Goal: Task Accomplishment & Management: Complete application form

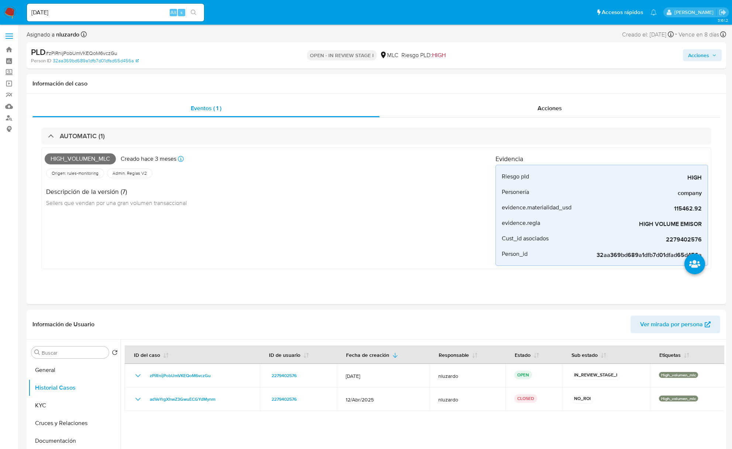
select select "10"
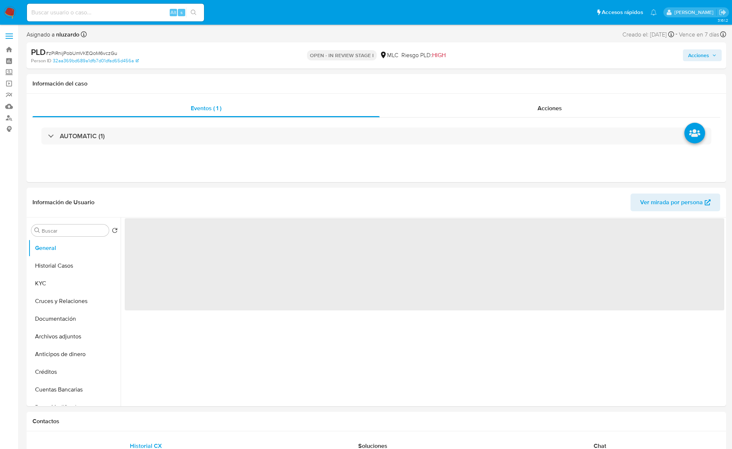
select select "10"
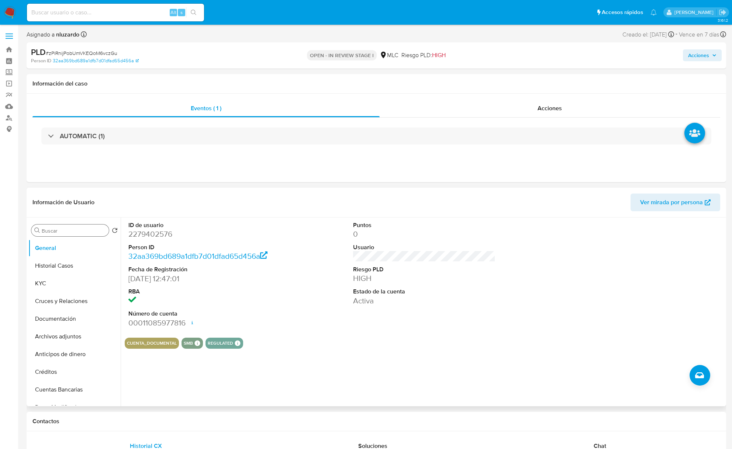
click at [67, 226] on div "Buscar" at bounding box center [69, 231] width 77 height 12
click at [70, 232] on input "Buscar" at bounding box center [74, 231] width 64 height 7
type input "AD"
click at [76, 271] on button "Archivos adjuntos" at bounding box center [71, 266] width 86 height 18
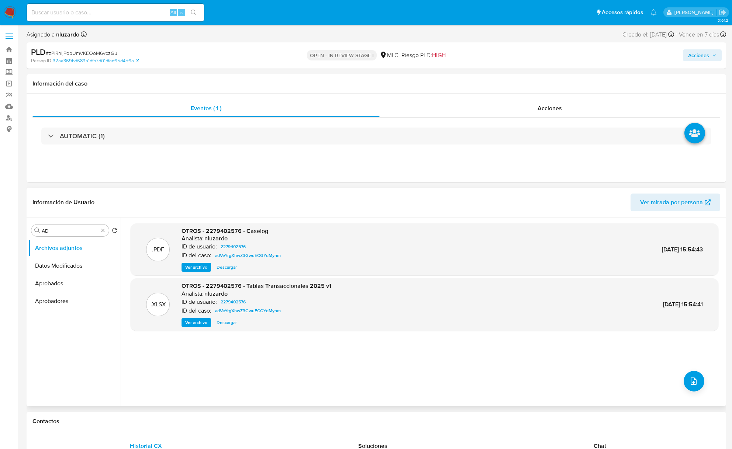
click at [204, 295] on h6 "nluzardo" at bounding box center [215, 293] width 23 height 7
drag, startPoint x: 698, startPoint y: 381, endPoint x: 514, endPoint y: 387, distance: 184.6
click at [514, 387] on div ".PDF OTROS - 2279402576 - Caselog Analista: nluzardo ID de usuario: 2279402576 …" at bounding box center [425, 312] width 588 height 177
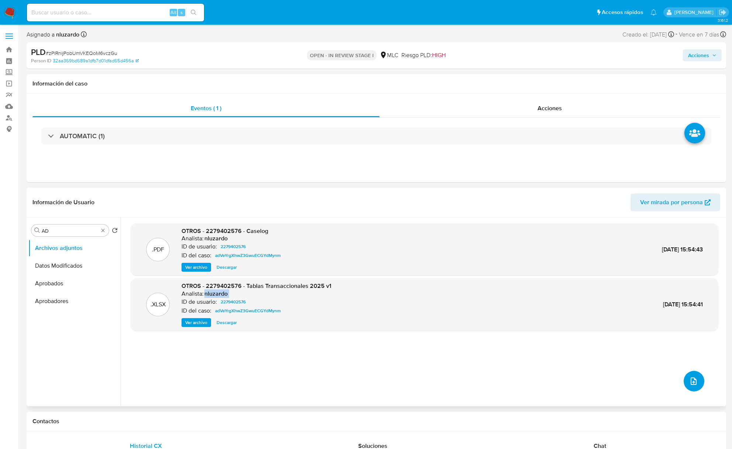
click at [697, 386] on button "upload-file" at bounding box center [694, 381] width 21 height 21
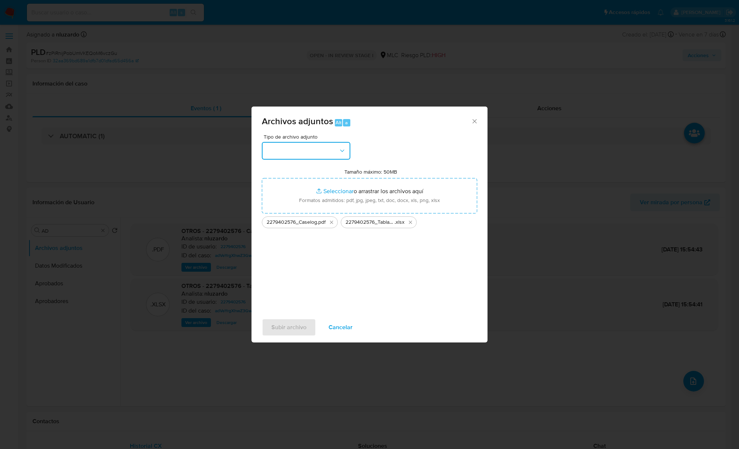
click at [312, 150] on button "button" at bounding box center [306, 151] width 89 height 18
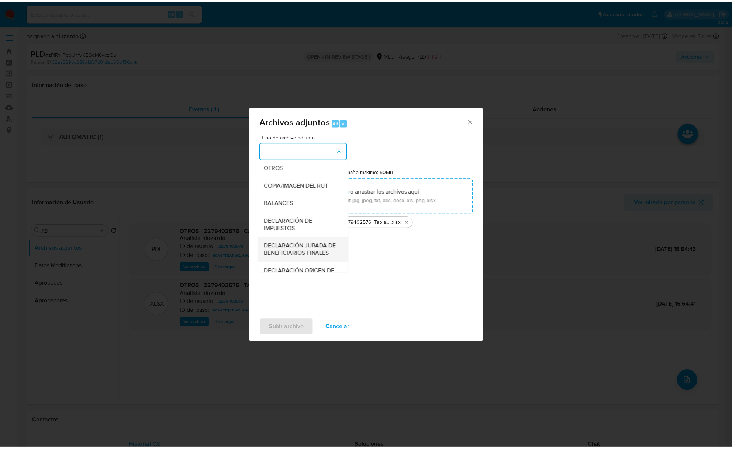
scroll to position [110, 0]
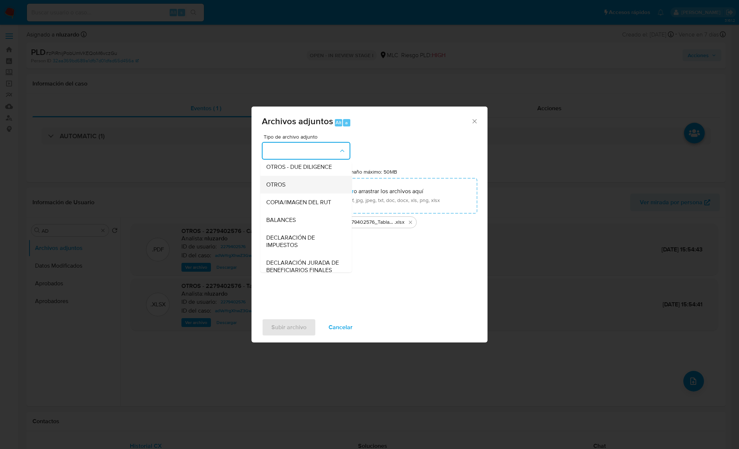
click at [284, 189] on span "OTROS" at bounding box center [275, 184] width 19 height 7
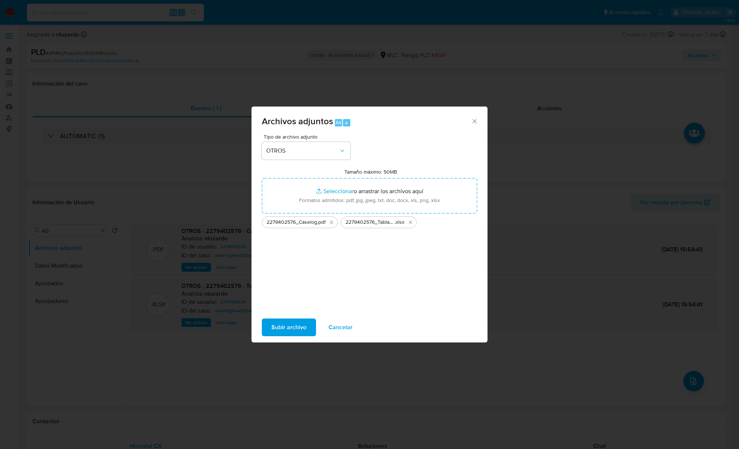
click at [306, 322] on button "Subir archivo" at bounding box center [289, 328] width 54 height 18
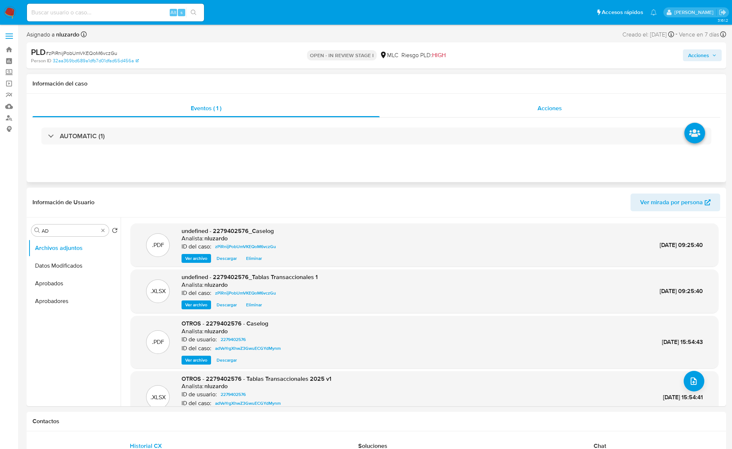
click at [520, 111] on div "Acciones" at bounding box center [550, 109] width 341 height 18
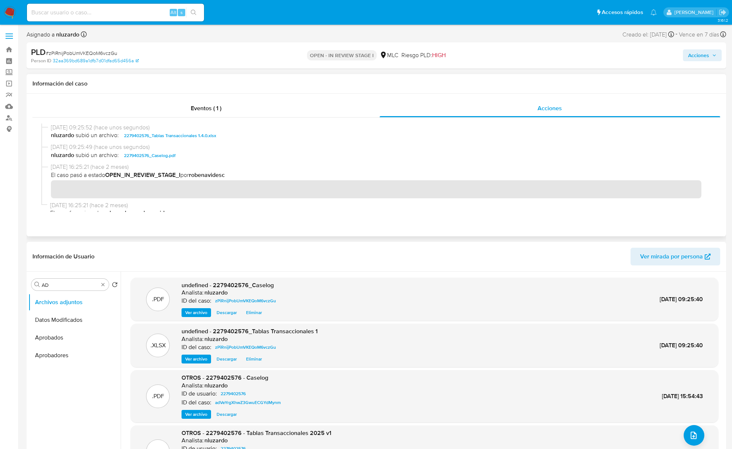
click at [196, 161] on div "[DATE] 09:25:49 (hace unos segundos) nluzardo subió un archivo: 2279402576_Case…" at bounding box center [376, 153] width 670 height 20
click at [201, 157] on span "nluzardo subió un archivo: 2279402576_Caselog.pdf" at bounding box center [380, 155] width 658 height 9
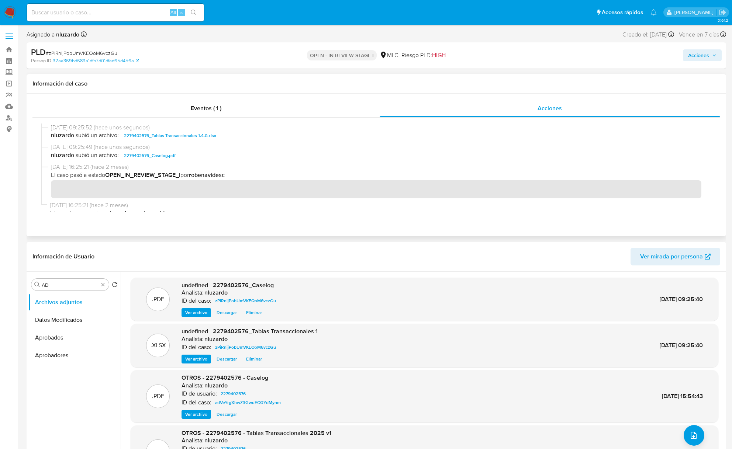
click at [201, 157] on span "nluzardo subió un archivo: 2279402576_Caselog.pdf" at bounding box center [380, 155] width 658 height 9
click at [222, 161] on div "[DATE] 09:25:49 (hace unos segundos) nluzardo subió un archivo: 2279402576_Case…" at bounding box center [376, 153] width 670 height 20
click at [697, 55] on span "Acciones" at bounding box center [698, 55] width 21 height 12
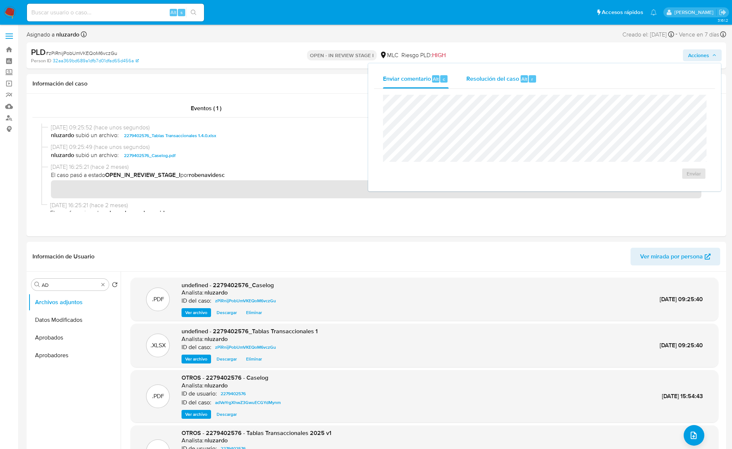
click at [540, 79] on button "Resolución del caso Alt r" at bounding box center [502, 78] width 88 height 19
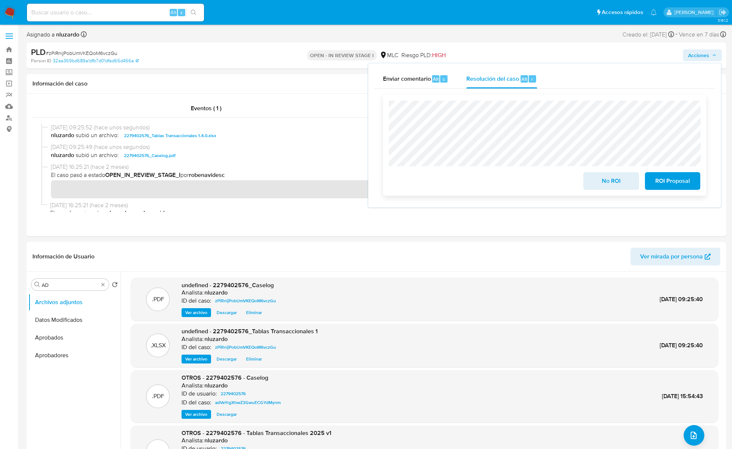
click at [595, 183] on span "No ROI" at bounding box center [611, 181] width 36 height 16
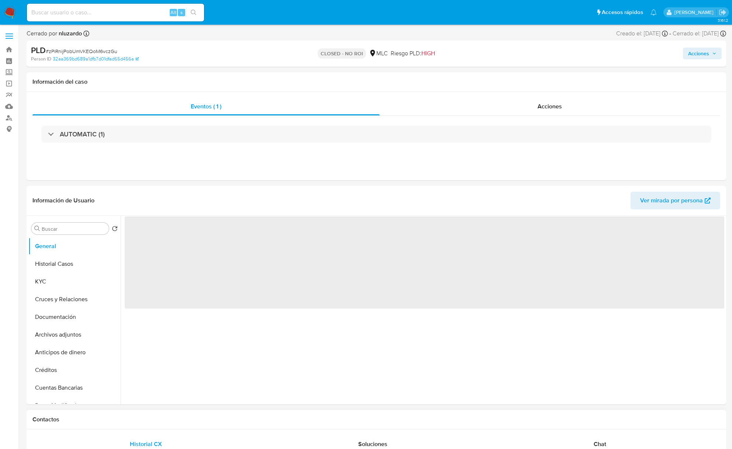
select select "10"
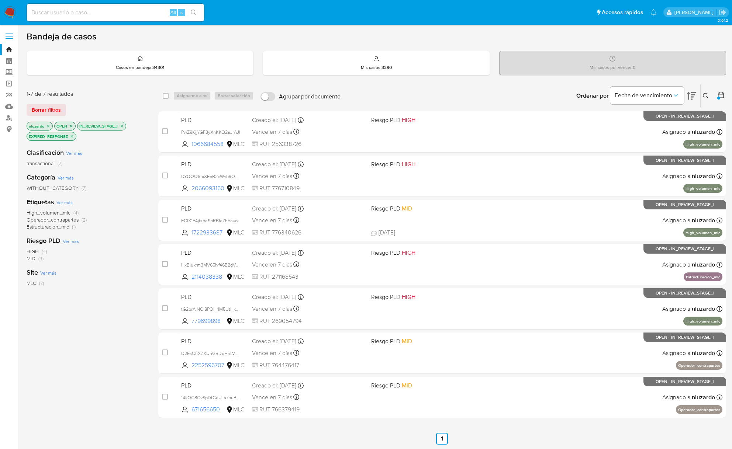
drag, startPoint x: 123, startPoint y: 188, endPoint x: 121, endPoint y: 215, distance: 26.6
click at [121, 215] on div "Clasificación Ver más transactional (7) Categoría Ver más WITHOUT_CATEGORY (7) …" at bounding box center [87, 267] width 120 height 251
click at [123, 196] on div "Clasificación Ver más transactional (7) Categoría Ver más WITHOUT_CATEGORY (7) …" at bounding box center [87, 267] width 120 height 251
click at [71, 138] on icon "close-filter" at bounding box center [72, 136] width 4 height 4
click at [124, 126] on icon "close-filter" at bounding box center [122, 126] width 4 height 4
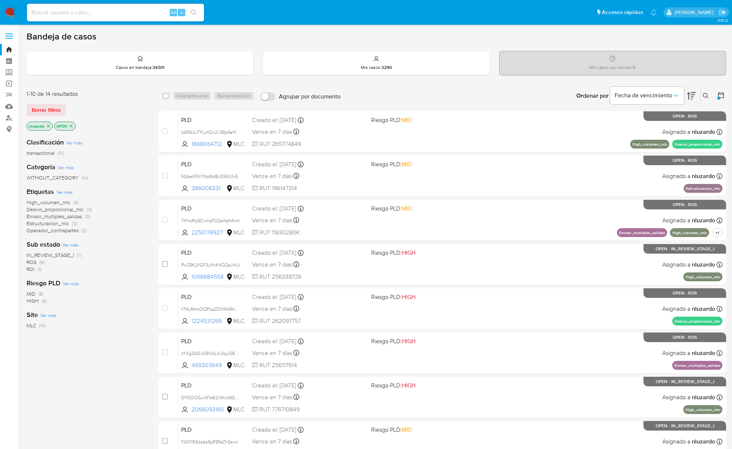
click at [30, 270] on span "ROI" at bounding box center [31, 269] width 8 height 7
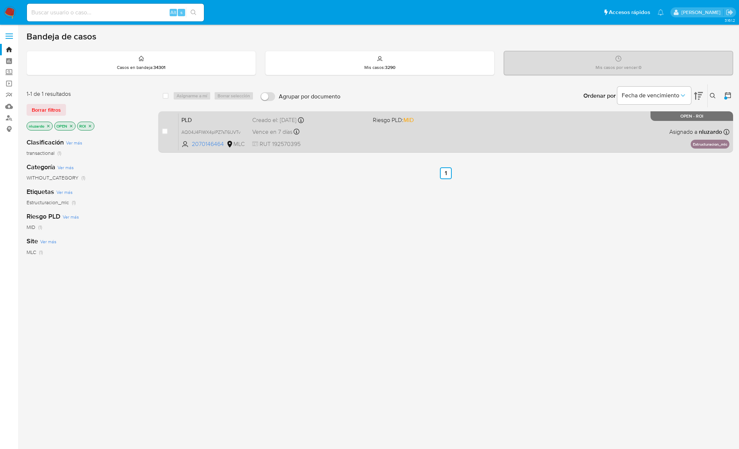
click at [574, 138] on div "PLD AQ04J4FIWX4pIPZ7sT6IJVTv 2070146464 MLC Riesgo PLD: MID Creado el: 12/07/20…" at bounding box center [454, 131] width 551 height 37
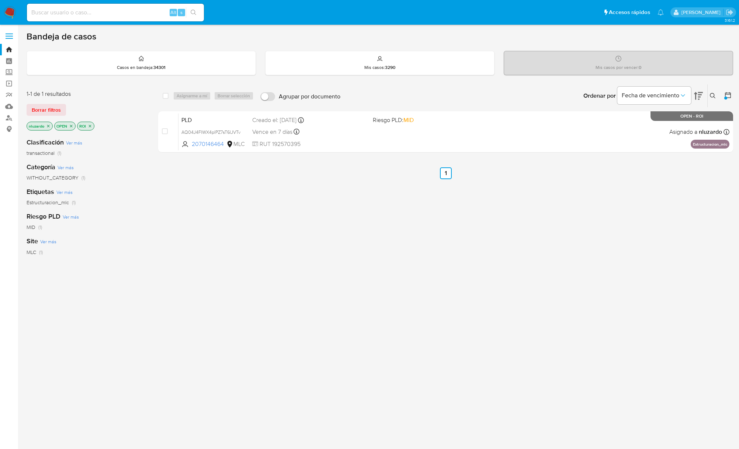
click at [93, 129] on p "ROI" at bounding box center [85, 126] width 17 height 8
click at [92, 125] on icon "close-filter" at bounding box center [90, 126] width 4 height 4
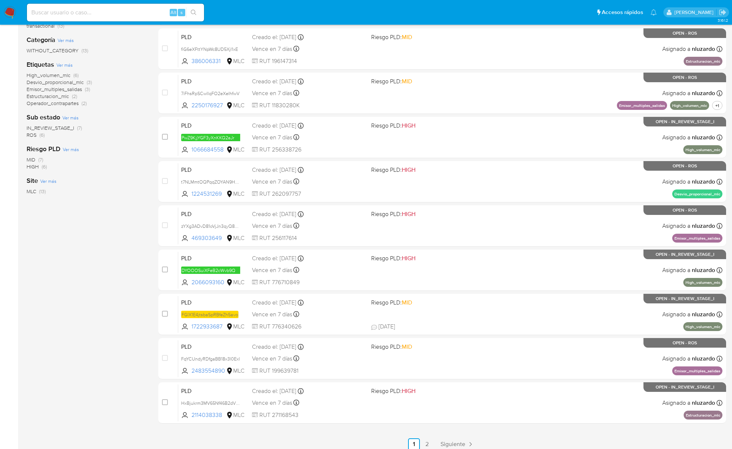
scroll to position [159, 0]
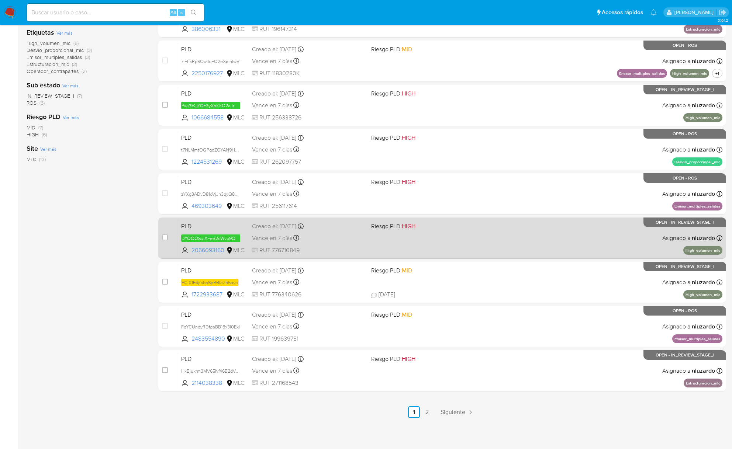
click at [421, 411] on link "2" at bounding box center [427, 413] width 12 height 12
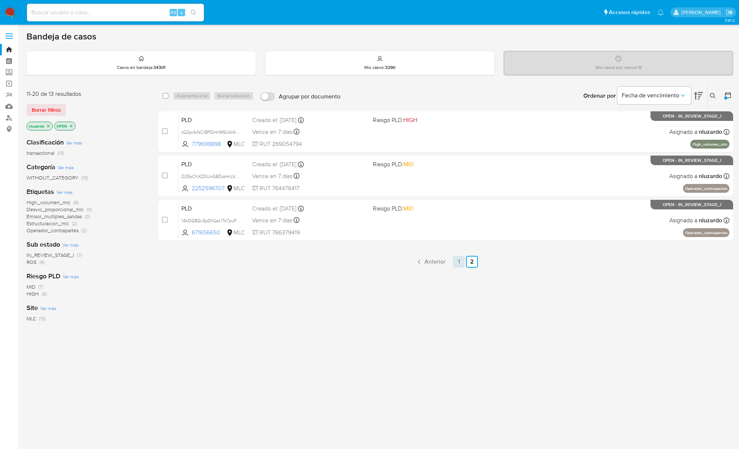
click at [460, 263] on link "1" at bounding box center [459, 262] width 12 height 12
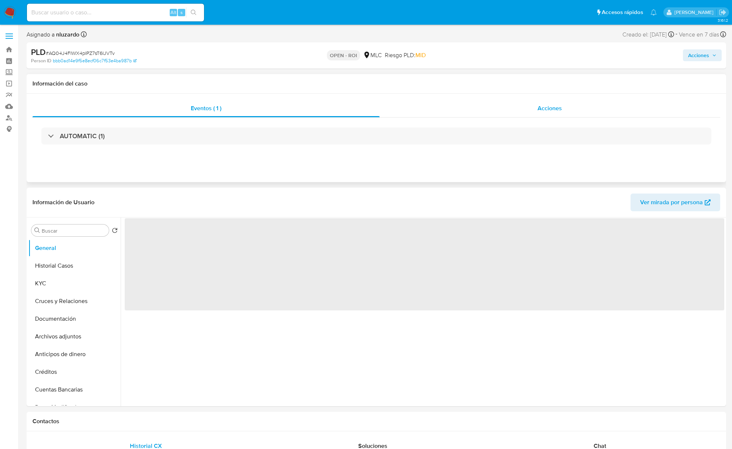
click at [536, 113] on div "Acciones" at bounding box center [550, 109] width 341 height 18
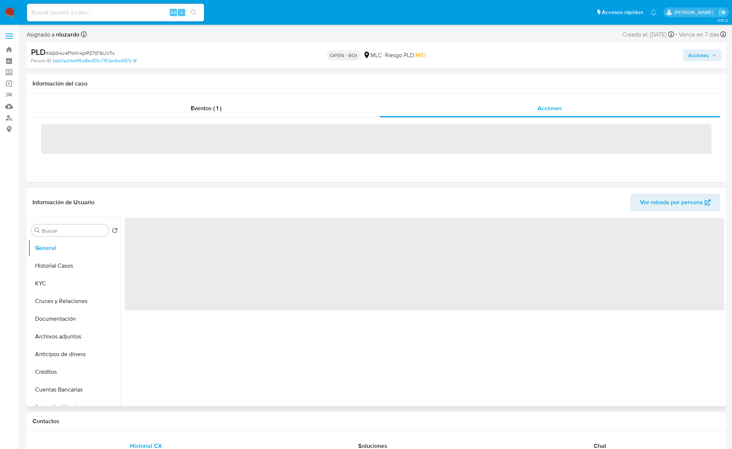
select select "10"
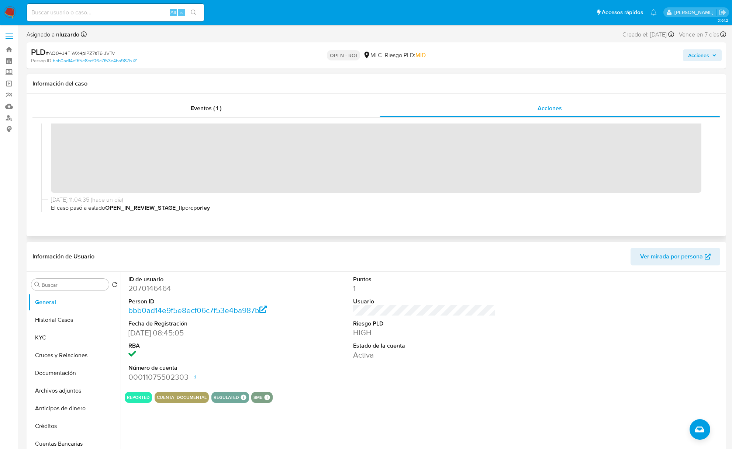
scroll to position [49, 0]
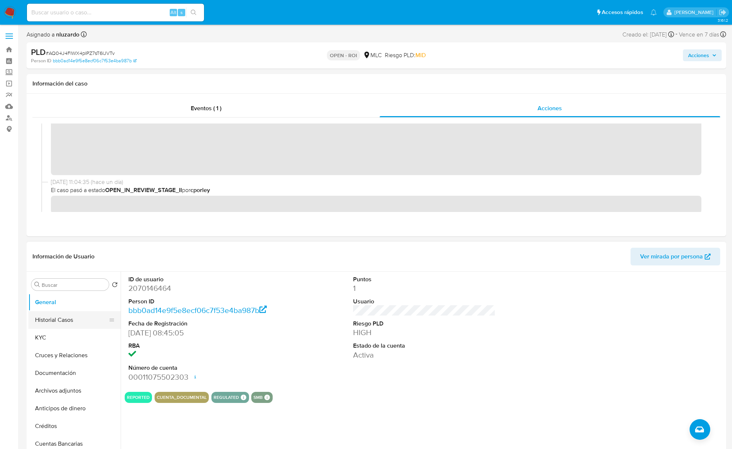
click at [76, 319] on button "Historial Casos" at bounding box center [71, 320] width 86 height 18
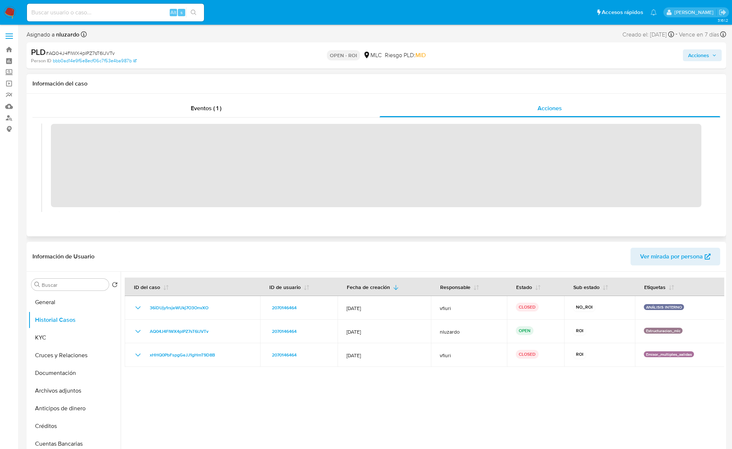
scroll to position [0, 0]
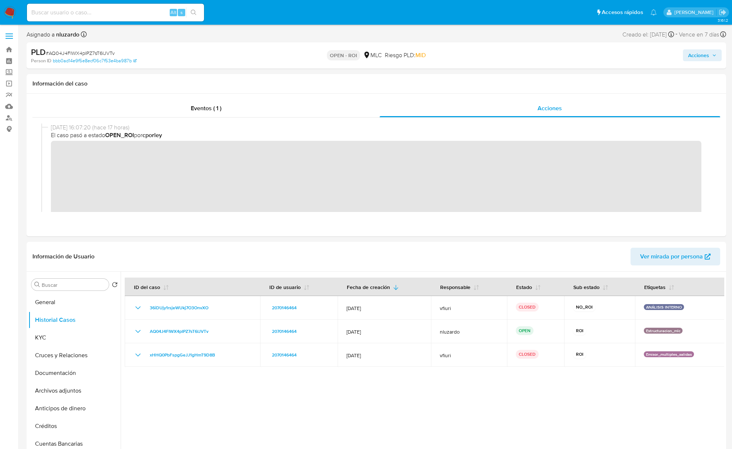
click at [697, 58] on span "Acciones" at bounding box center [698, 55] width 21 height 12
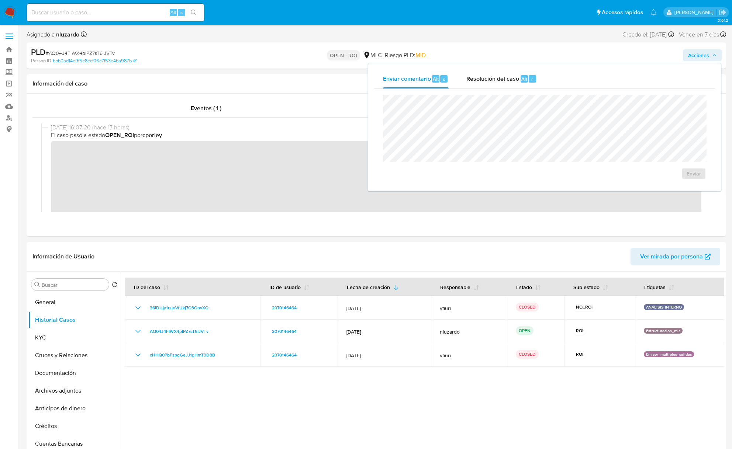
click at [560, 77] on div "Enviar comentario Alt c Resolución del caso Alt r" at bounding box center [544, 78] width 341 height 19
click at [537, 80] on button "Resolución del caso Alt r" at bounding box center [502, 78] width 88 height 19
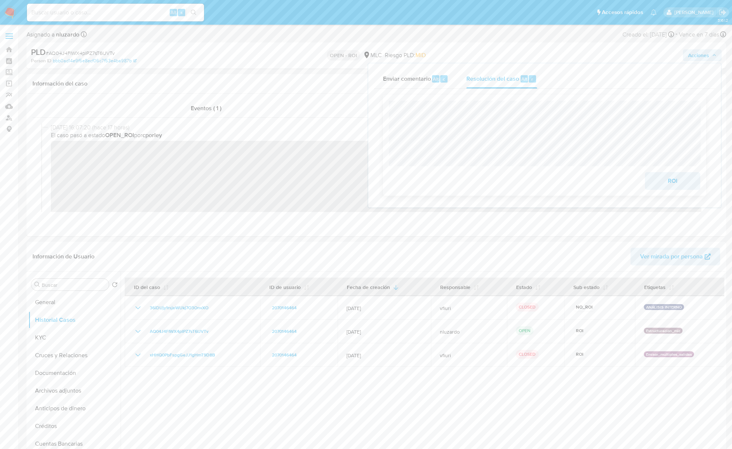
click at [655, 187] on span "ROI" at bounding box center [673, 181] width 36 height 16
